Goal: Task Accomplishment & Management: Use online tool/utility

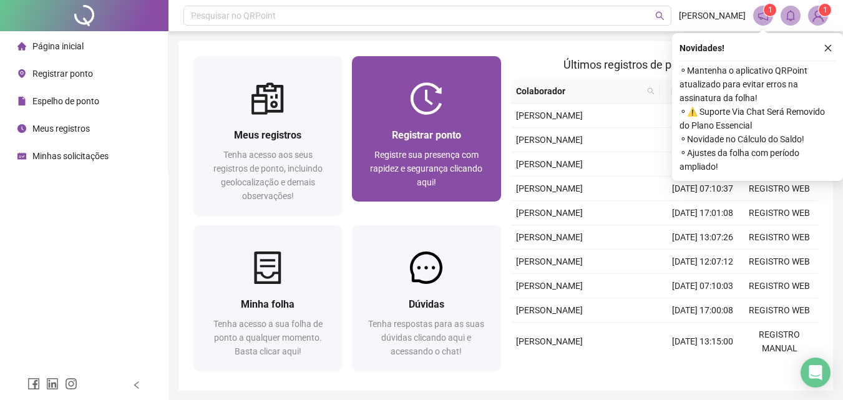
click at [434, 133] on span "Registrar ponto" at bounding box center [426, 135] width 69 height 12
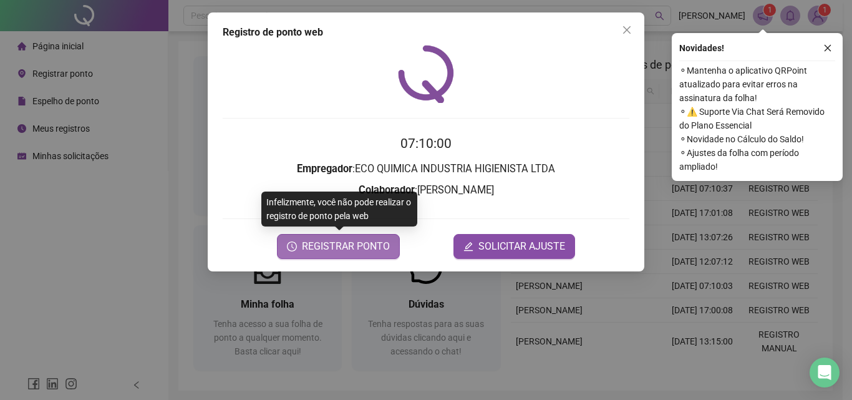
click at [369, 240] on span "REGISTRAR PONTO" at bounding box center [346, 246] width 88 height 15
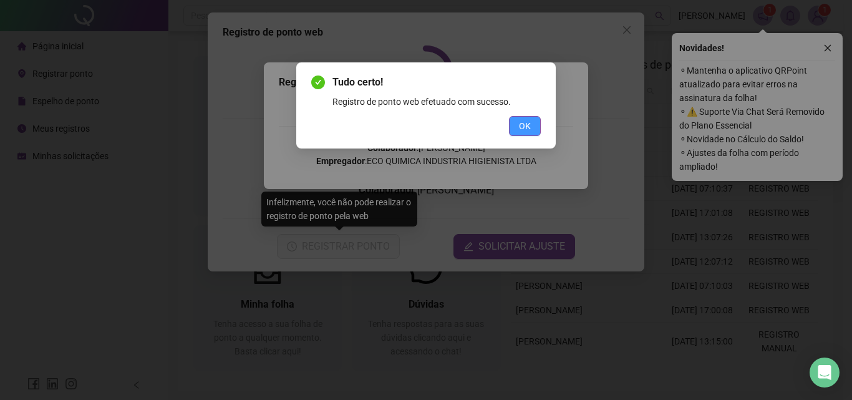
click at [519, 125] on button "OK" at bounding box center [525, 126] width 32 height 20
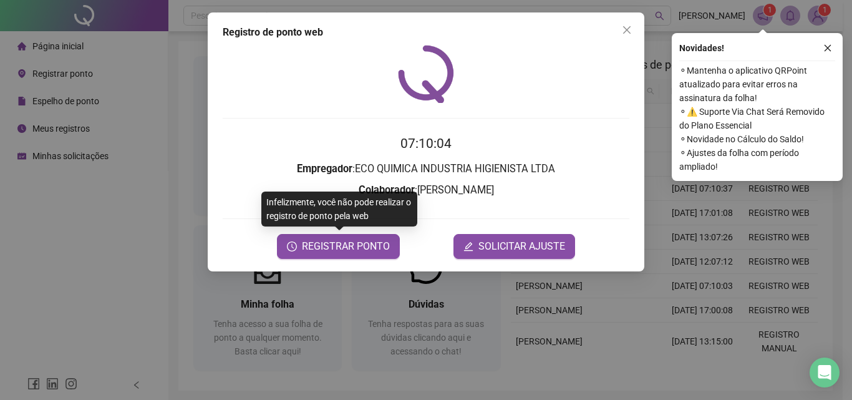
click at [814, 12] on div "Registro de ponto web 07:10:04 Empregador : ECO QUIMICA INDUSTRIA HIGIENISTA LT…" at bounding box center [426, 200] width 852 height 400
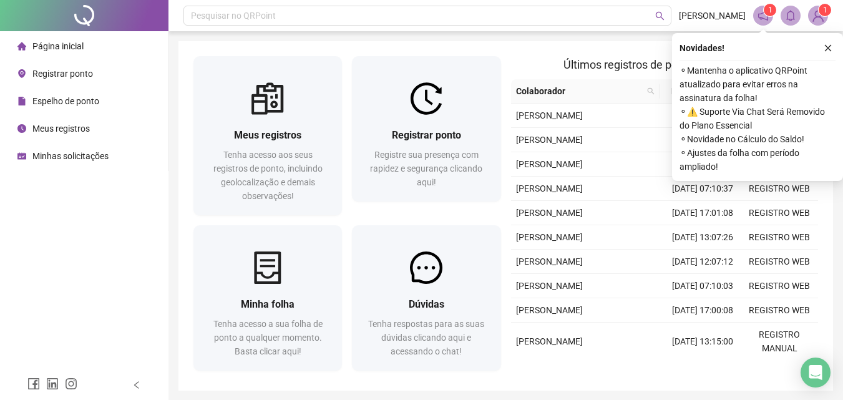
click at [814, 13] on img at bounding box center [818, 15] width 19 height 19
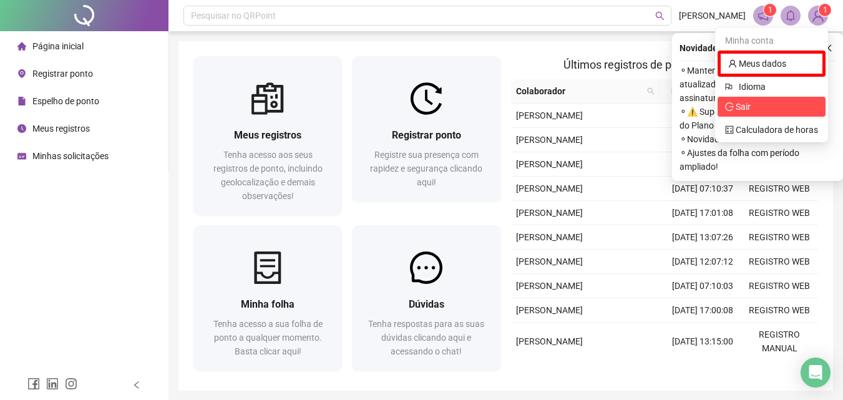
click at [766, 109] on span "Sair" at bounding box center [771, 107] width 93 height 14
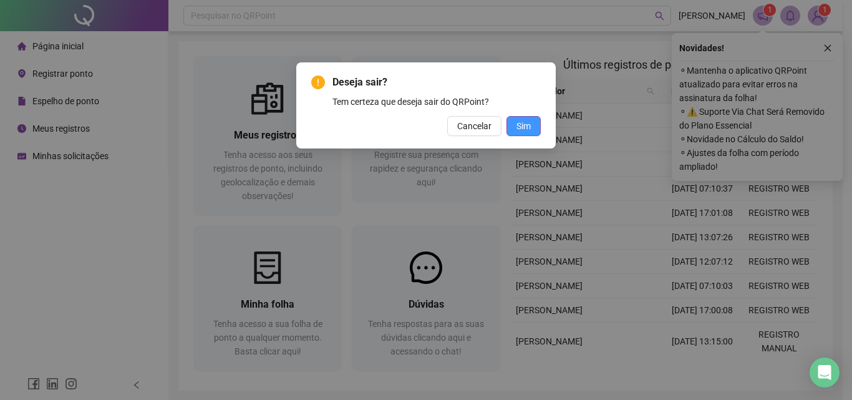
click at [525, 125] on span "Sim" at bounding box center [524, 126] width 14 height 14
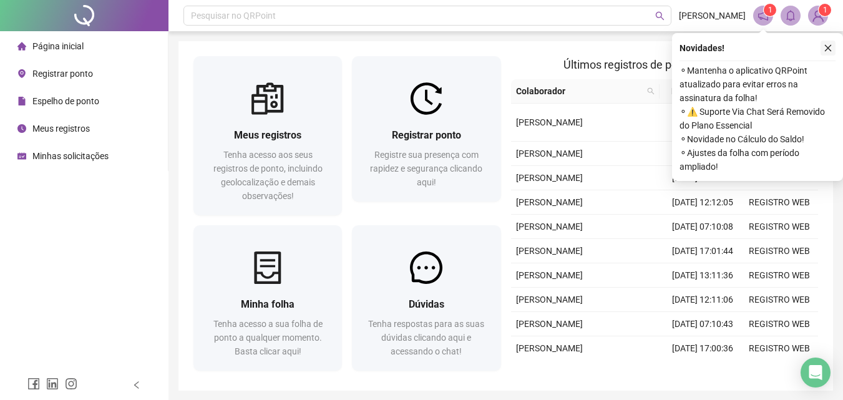
click at [827, 51] on icon "close" at bounding box center [828, 48] width 9 height 9
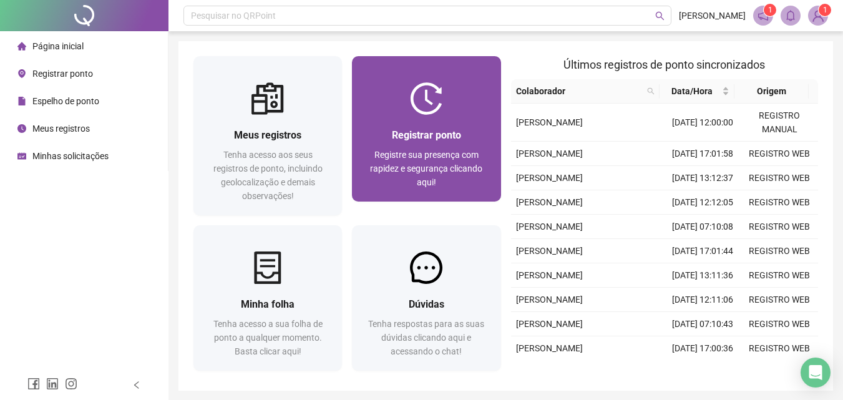
click at [384, 102] on div at bounding box center [426, 98] width 149 height 32
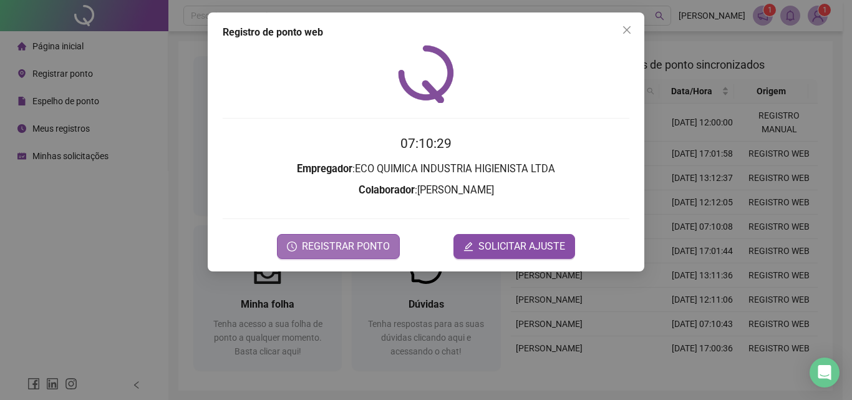
click at [373, 248] on span "REGISTRAR PONTO" at bounding box center [346, 246] width 88 height 15
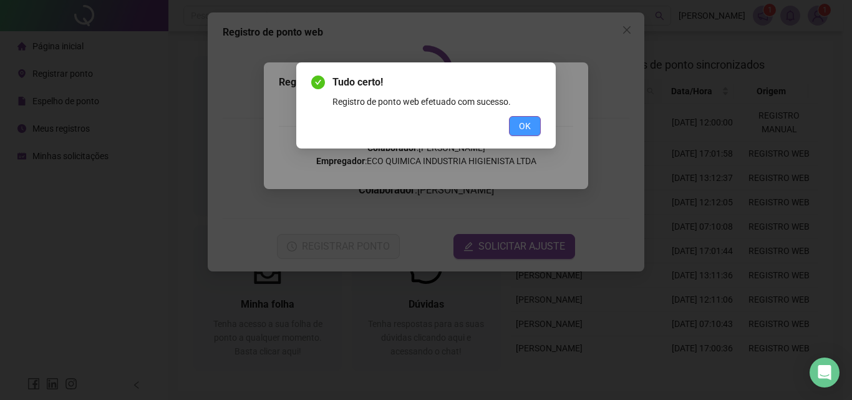
click at [520, 120] on span "OK" at bounding box center [525, 126] width 12 height 14
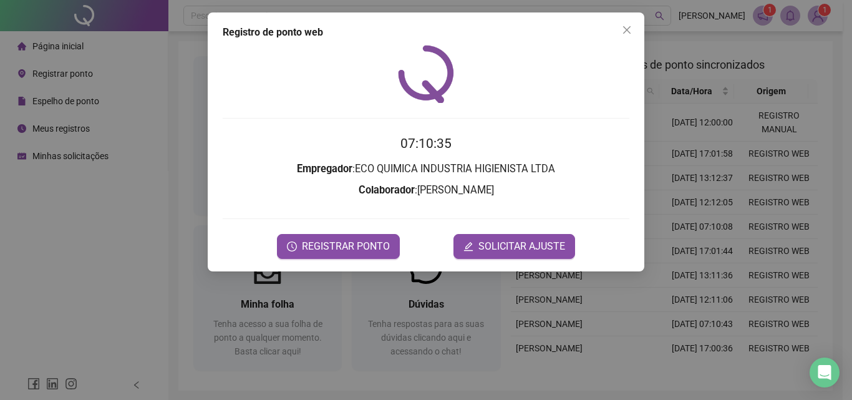
click at [811, 13] on div "Registro de ponto web 07:10:35 Empregador : ECO QUIMICA INDUSTRIA HIGIENISTA LT…" at bounding box center [426, 200] width 852 height 400
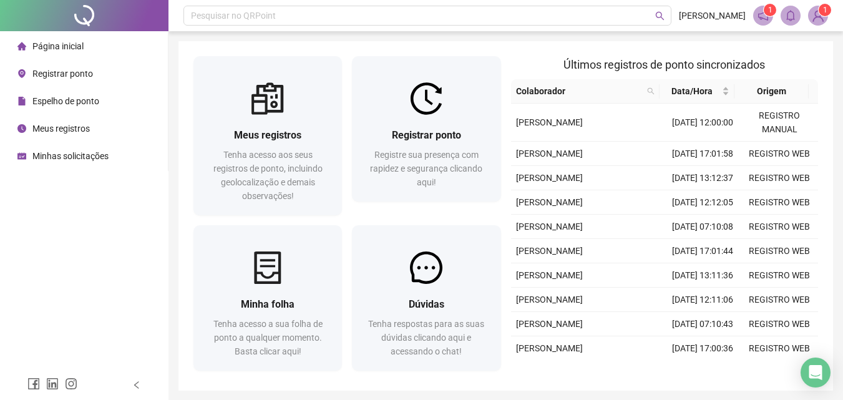
click at [821, 17] on img at bounding box center [818, 15] width 19 height 19
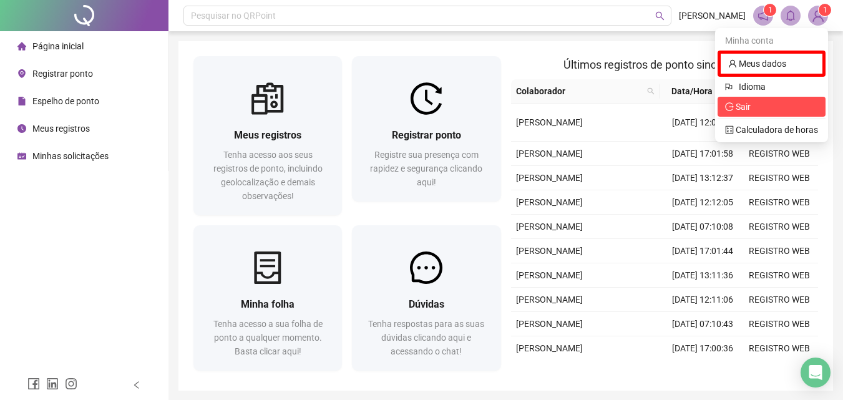
click at [732, 110] on icon "logout" at bounding box center [729, 106] width 9 height 9
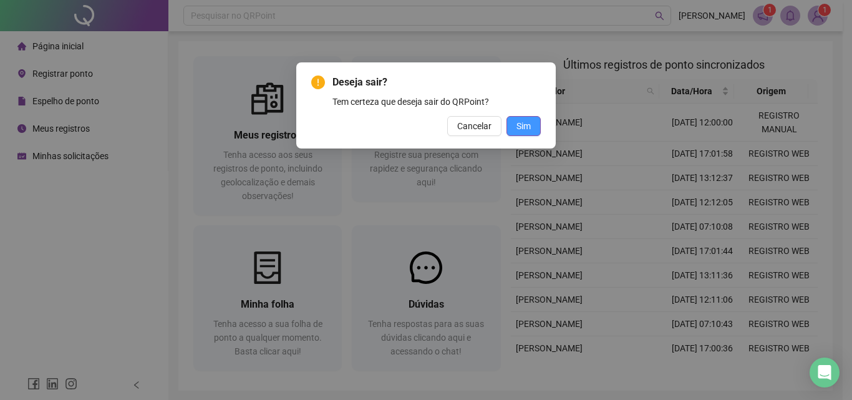
click at [529, 130] on span "Sim" at bounding box center [524, 126] width 14 height 14
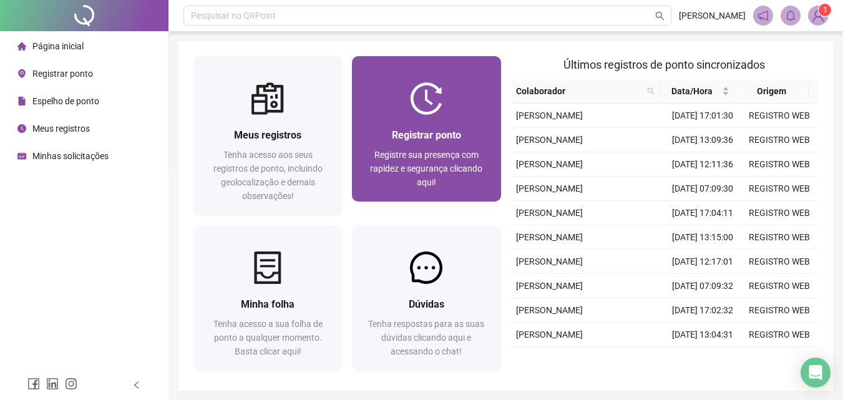
click at [428, 127] on div "Registrar ponto" at bounding box center [426, 135] width 119 height 16
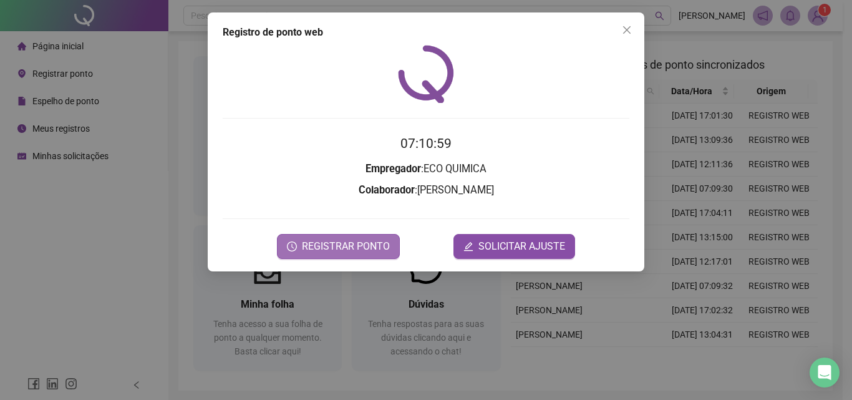
click at [355, 245] on span "REGISTRAR PONTO" at bounding box center [346, 246] width 88 height 15
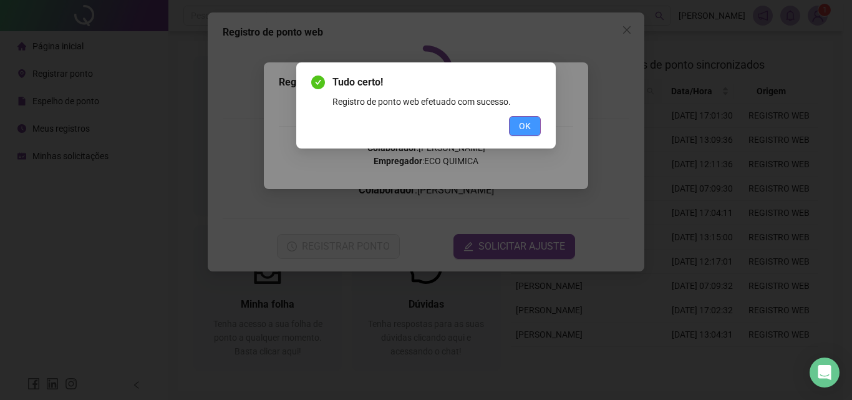
click at [527, 129] on span "OK" at bounding box center [525, 126] width 12 height 14
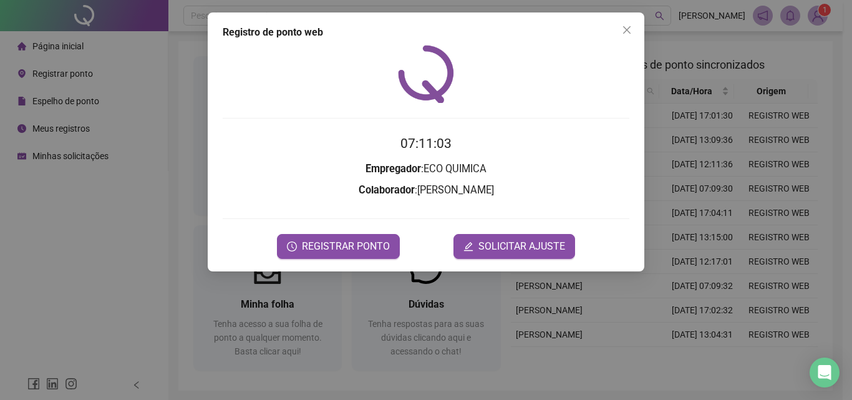
click at [814, 19] on div "Registro de ponto web 07:11:03 Empregador : ECO QUIMICA Colaborador : RIBAMAR R…" at bounding box center [426, 200] width 852 height 400
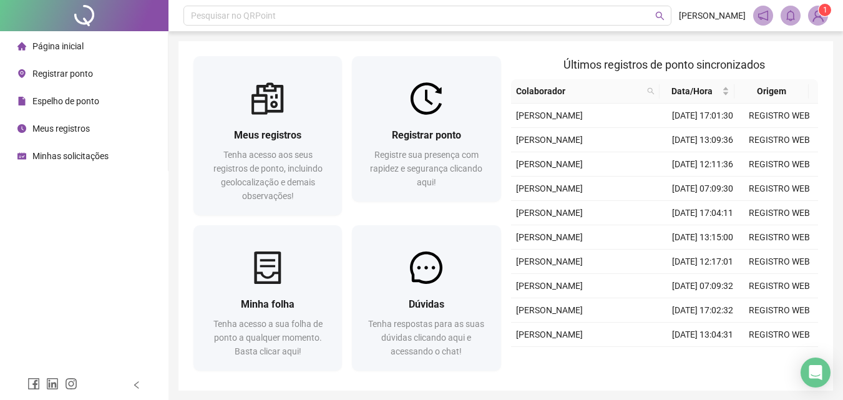
click at [814, 19] on img at bounding box center [818, 15] width 19 height 19
click at [818, 14] on img at bounding box center [818, 15] width 19 height 19
click at [823, 12] on span "1" at bounding box center [825, 10] width 4 height 9
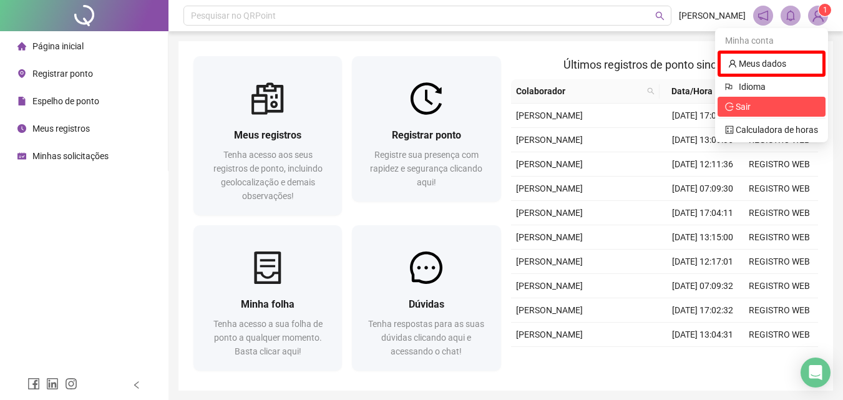
click at [780, 109] on span "Sair" at bounding box center [771, 107] width 93 height 14
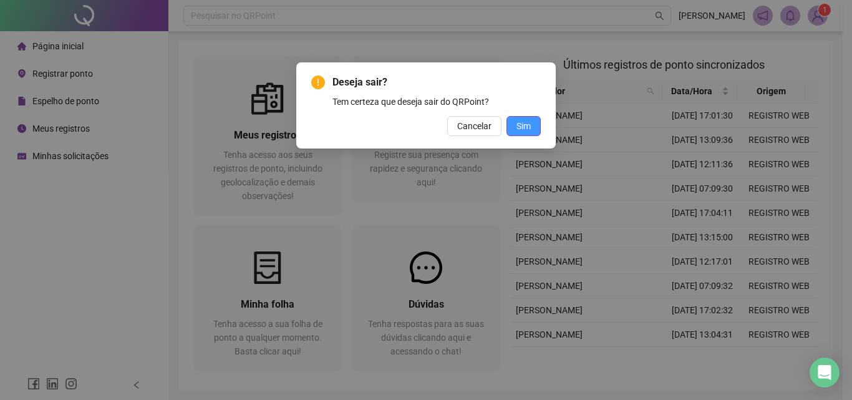
click at [534, 127] on button "Sim" at bounding box center [524, 126] width 34 height 20
